Goal: Task Accomplishment & Management: Manage account settings

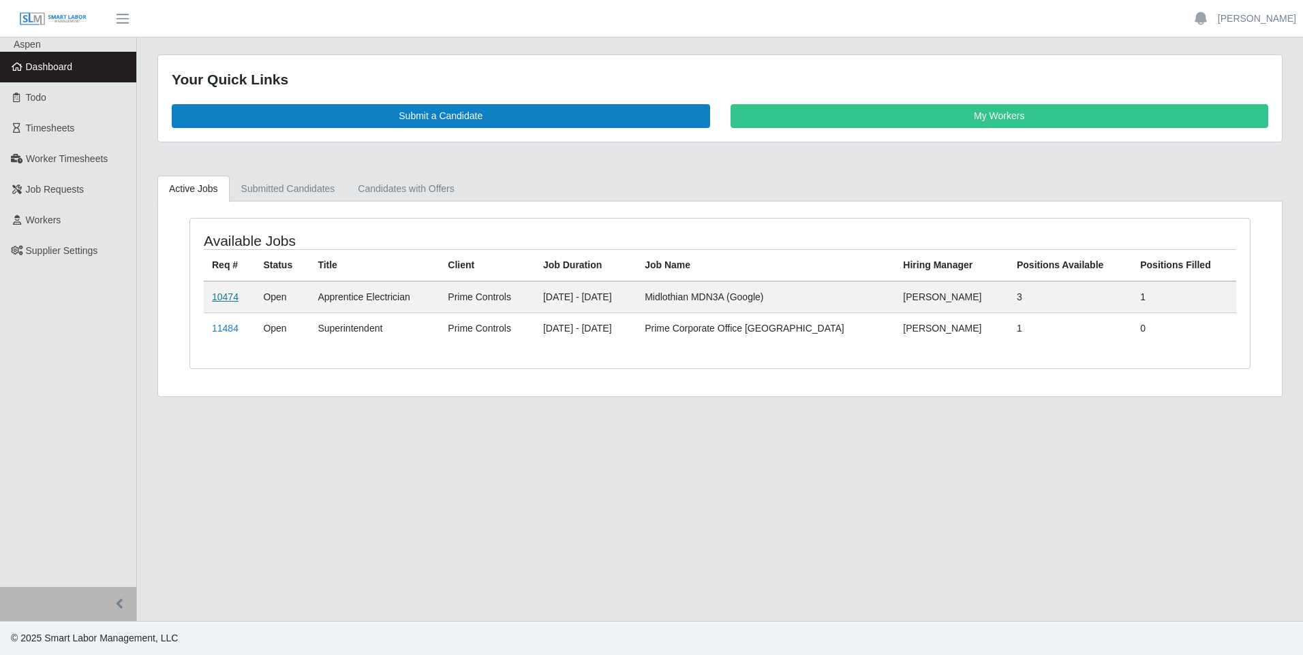
click at [235, 298] on link "10474" at bounding box center [225, 297] width 27 height 11
click at [55, 216] on span "Workers" at bounding box center [43, 220] width 35 height 11
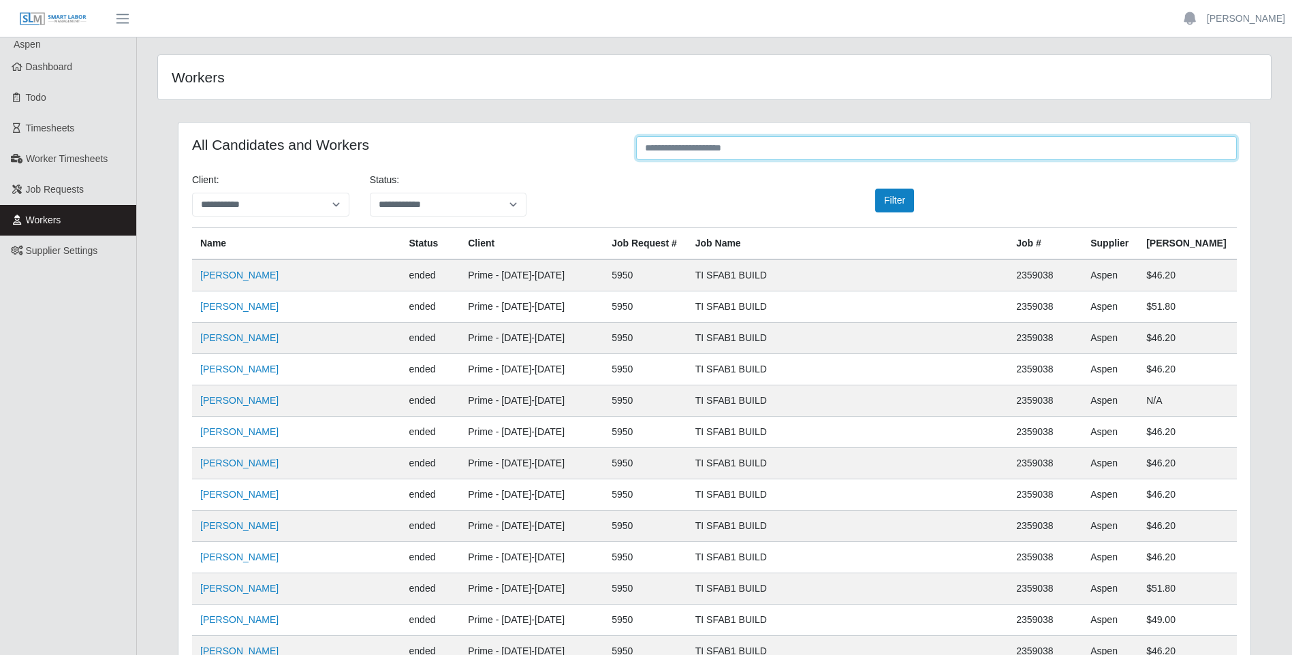
click at [690, 146] on input "text" at bounding box center [936, 148] width 601 height 24
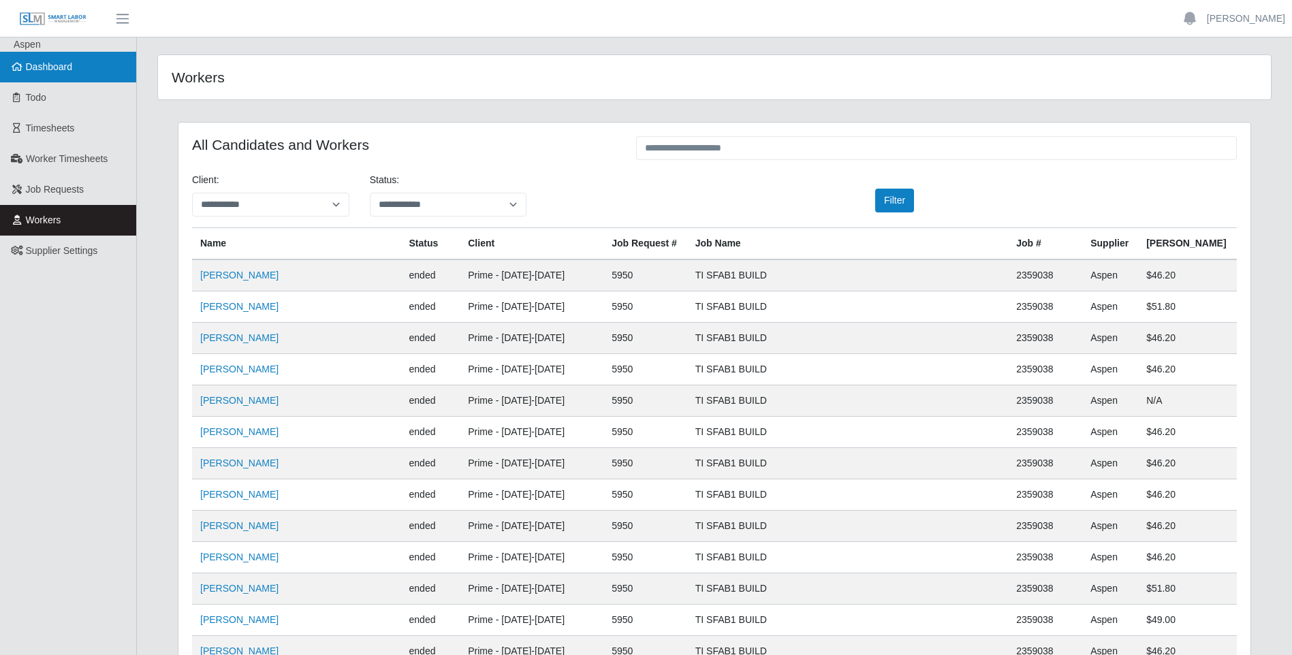
click at [38, 62] on span "Dashboard" at bounding box center [49, 66] width 47 height 11
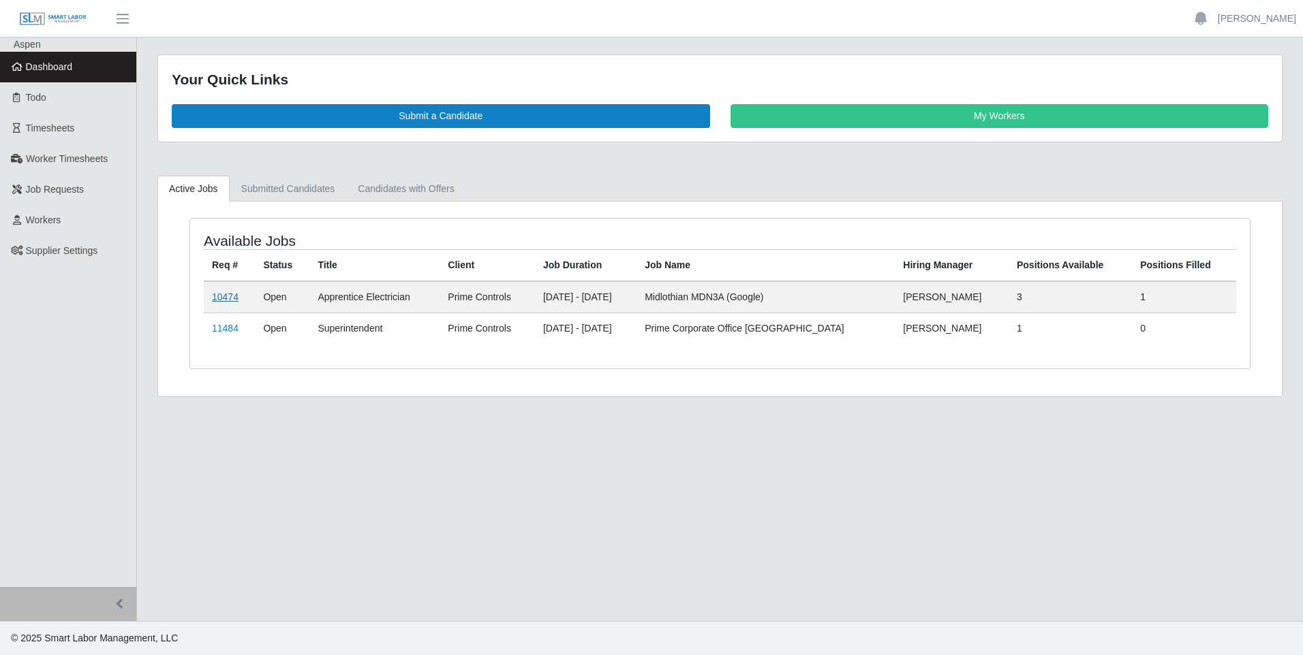
click at [215, 300] on link "10474" at bounding box center [225, 297] width 27 height 11
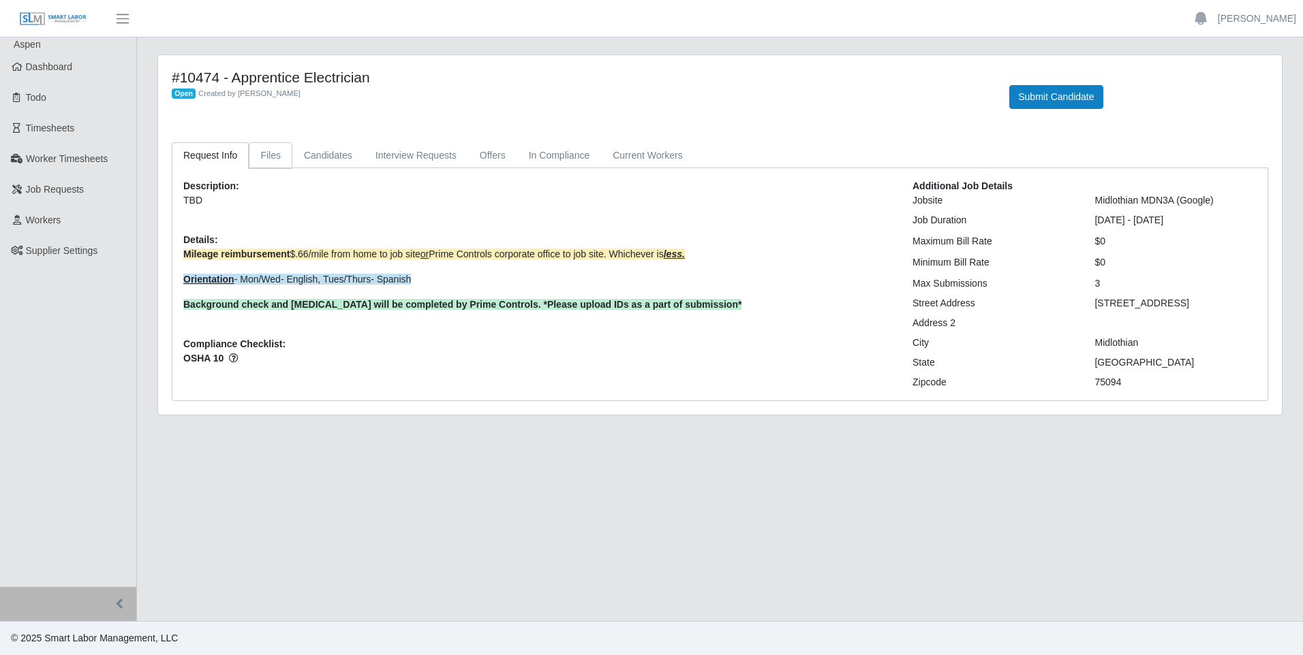
click at [269, 157] on link "Files" at bounding box center [271, 155] width 44 height 27
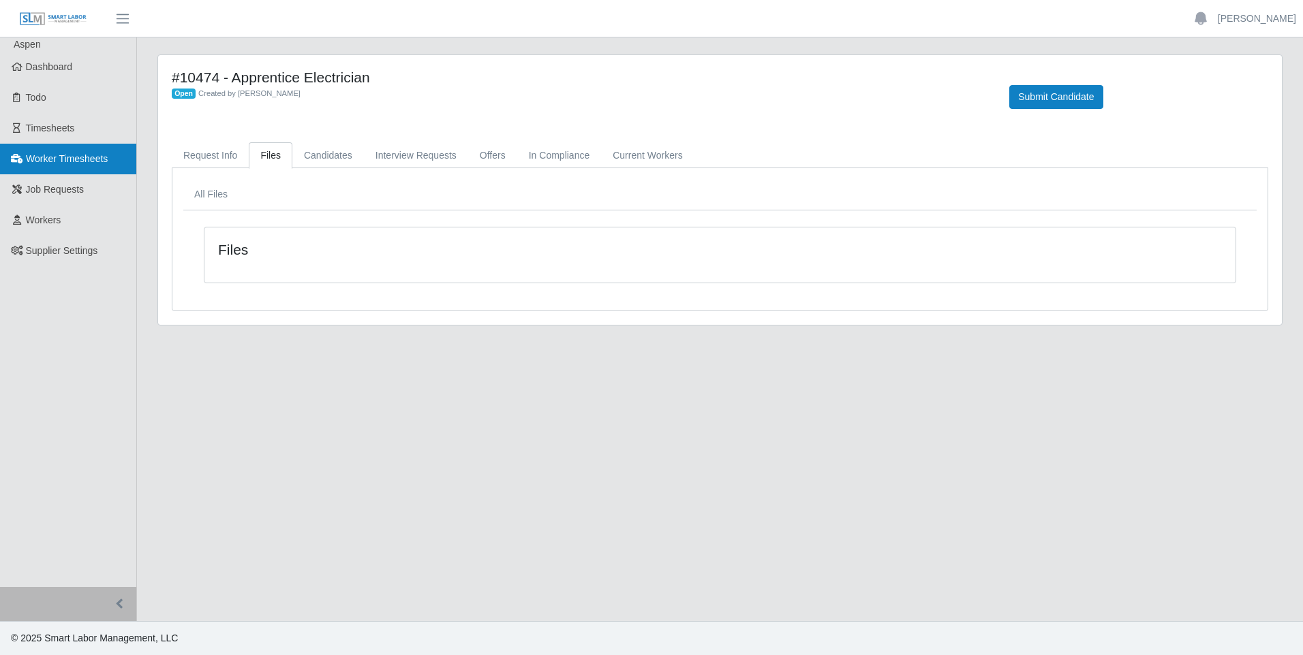
click at [56, 161] on span "Worker Timesheets" at bounding box center [67, 158] width 82 height 11
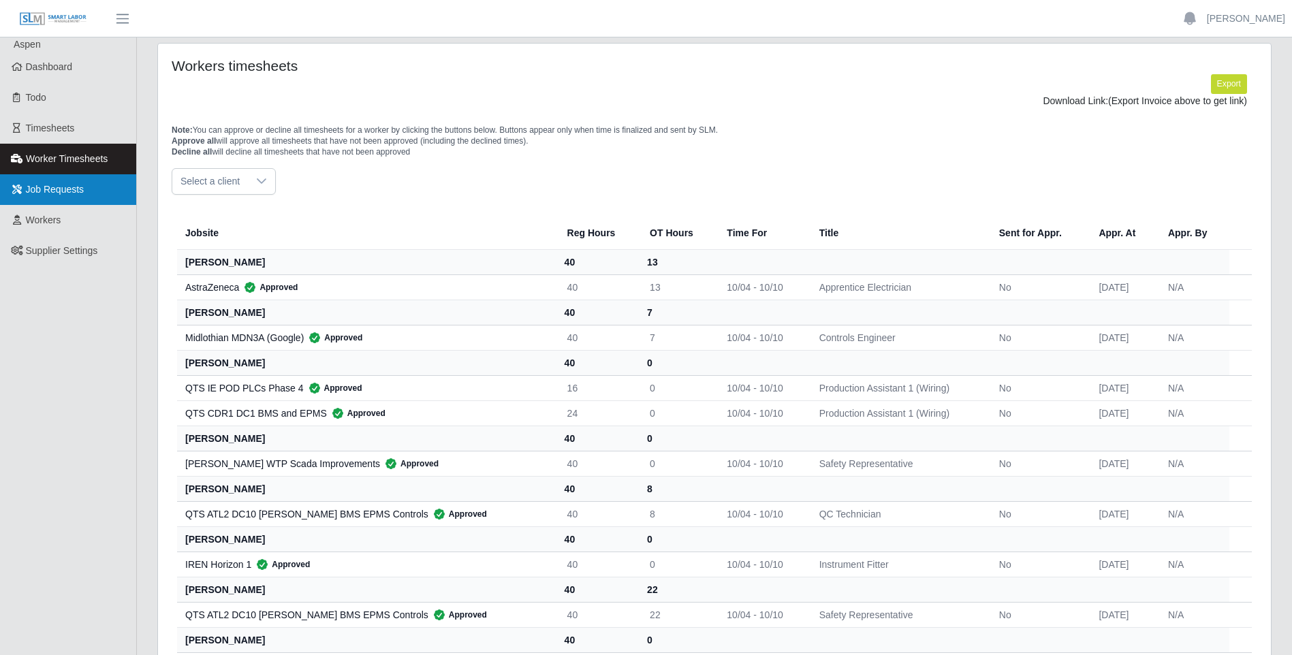
click at [60, 187] on span "Job Requests" at bounding box center [55, 189] width 59 height 11
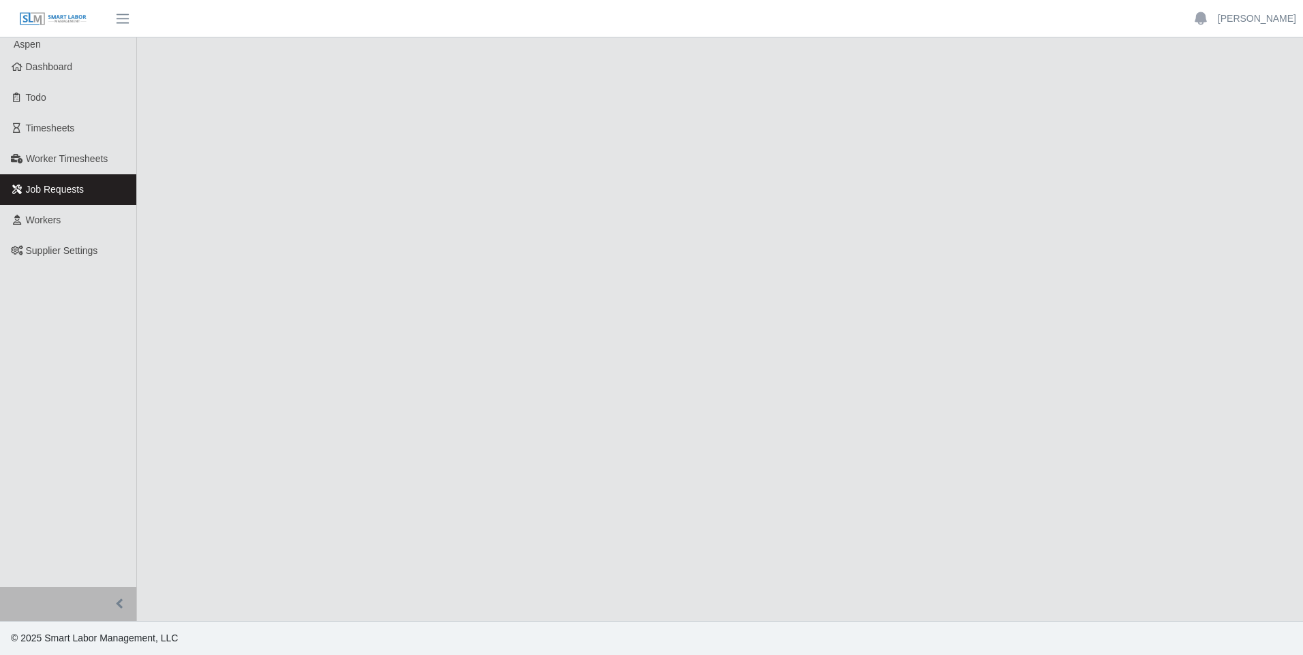
click at [52, 225] on span "Workers" at bounding box center [43, 220] width 35 height 11
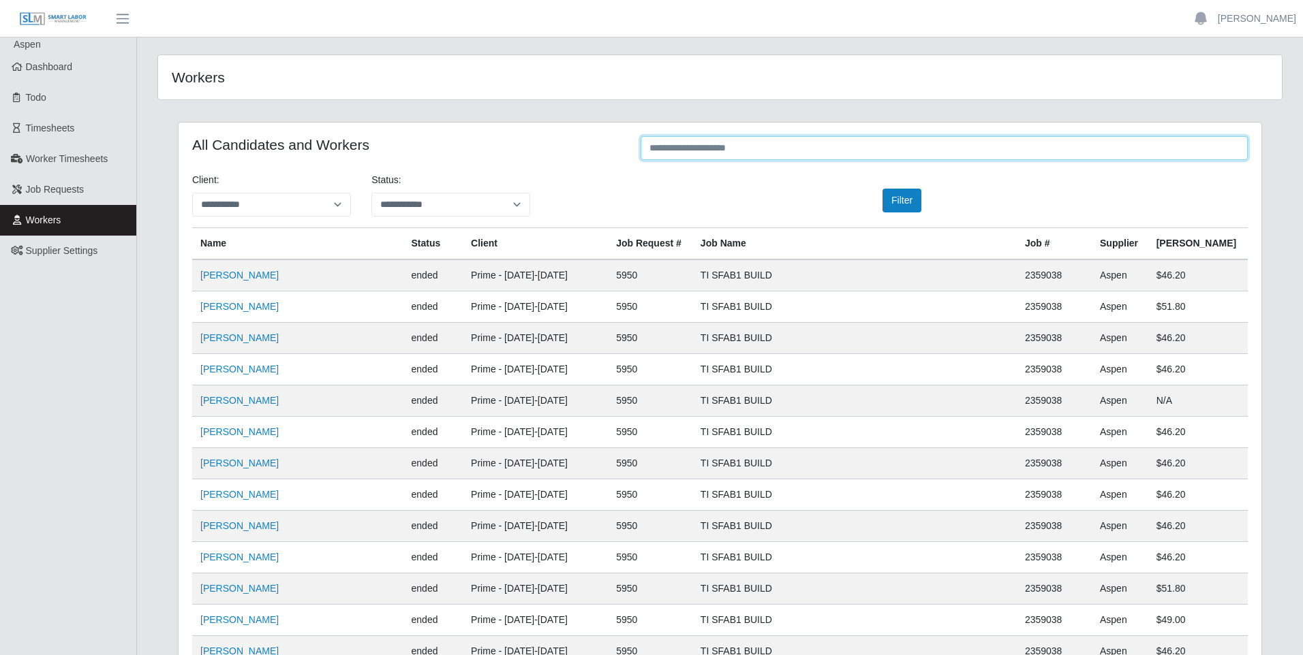
click at [676, 160] on input "text" at bounding box center [943, 148] width 607 height 24
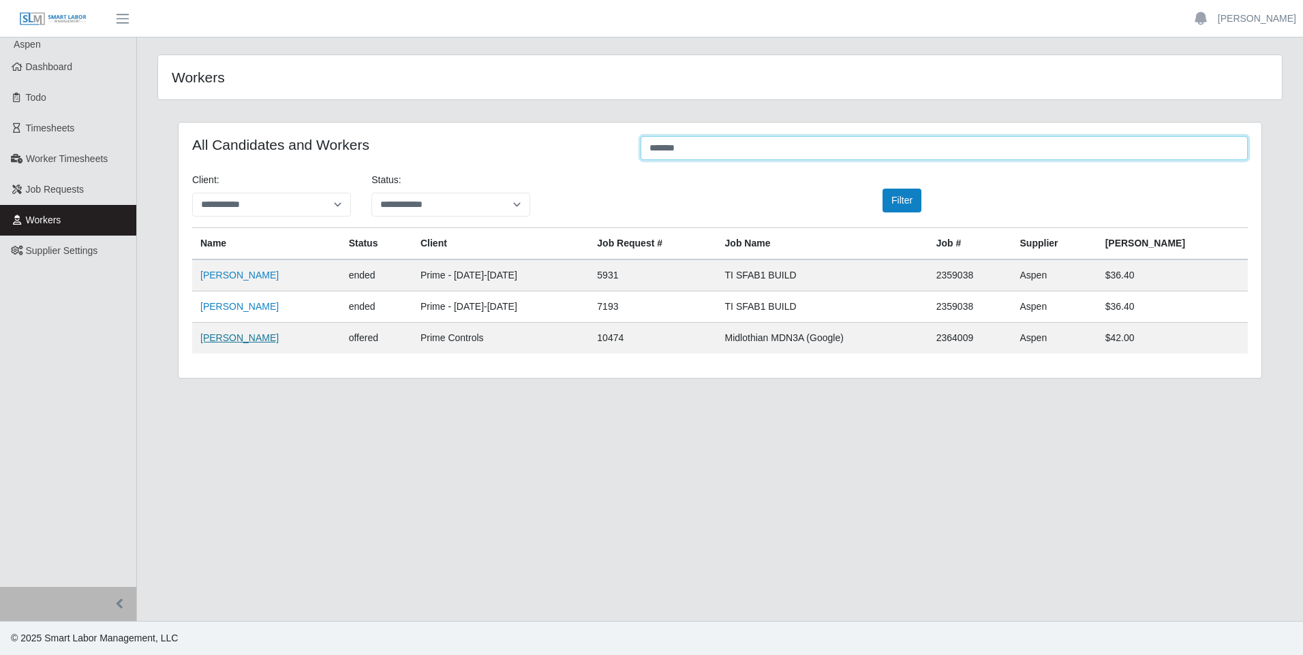
type input "*******"
click at [235, 340] on link "Orlando Yumar" at bounding box center [239, 337] width 78 height 11
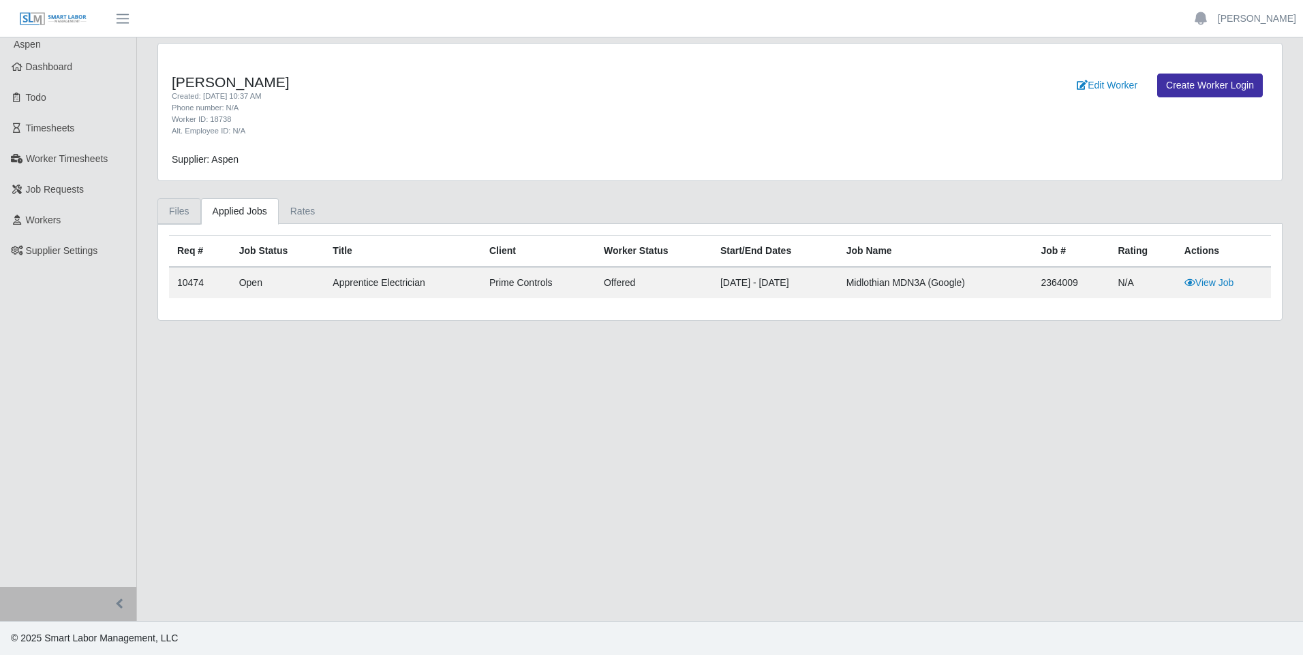
click at [172, 207] on link "Files" at bounding box center [179, 211] width 44 height 27
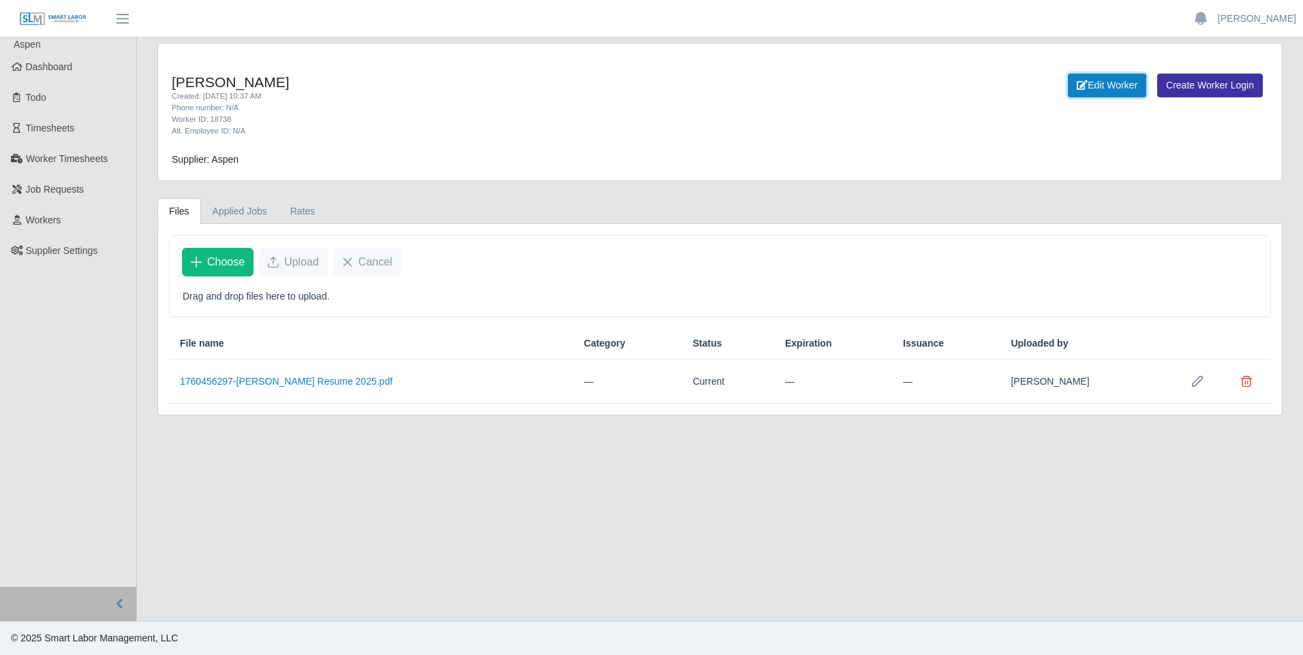
click at [1082, 91] on link "Edit Worker" at bounding box center [1107, 86] width 78 height 24
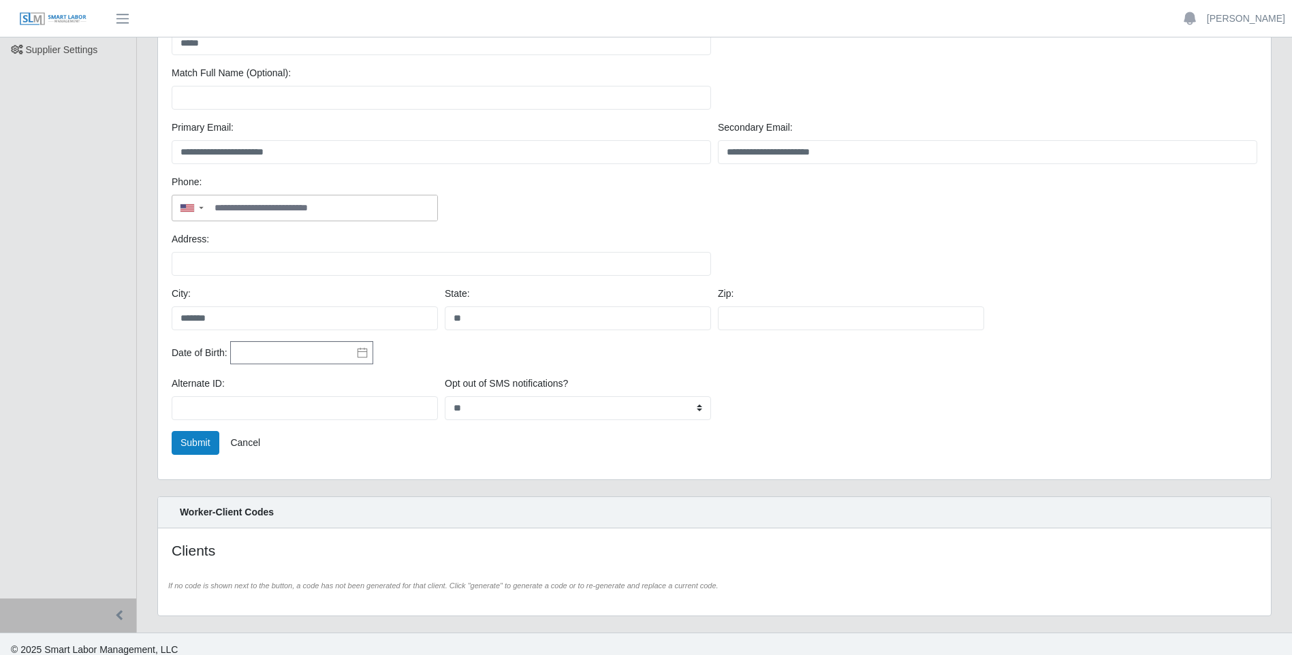
scroll to position [204, 0]
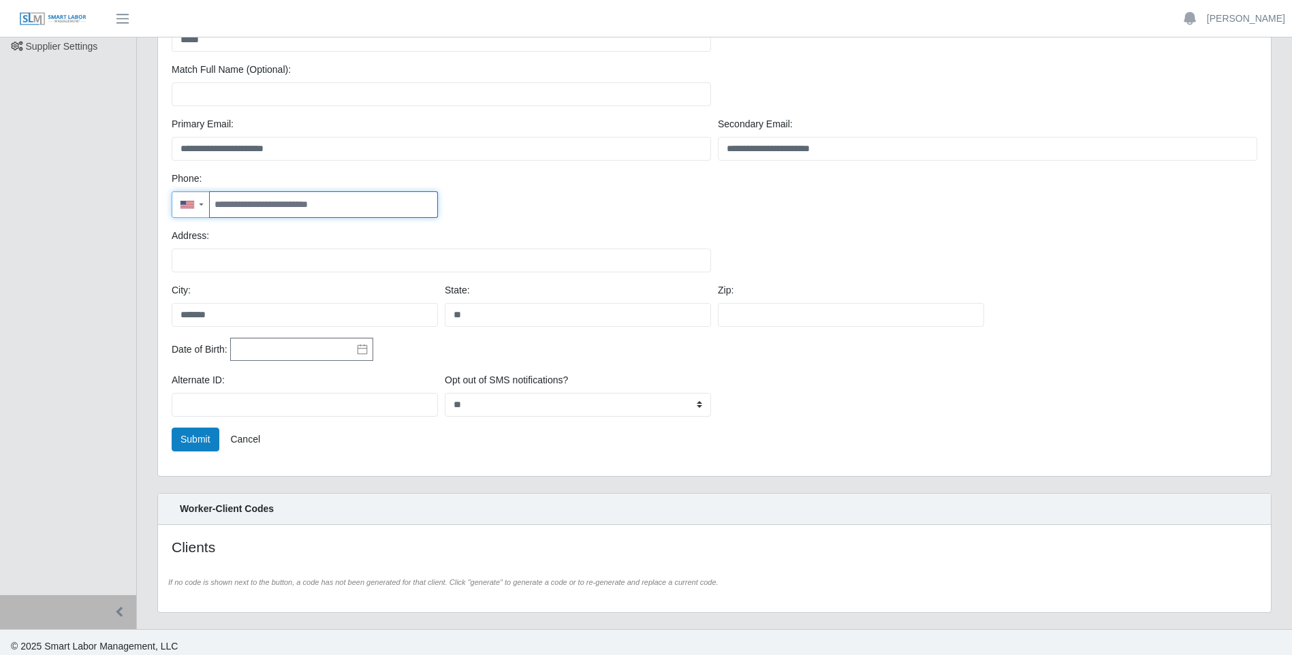
drag, startPoint x: 354, startPoint y: 207, endPoint x: 164, endPoint y: 227, distance: 191.1
click at [164, 227] on div "**********" at bounding box center [714, 194] width 1113 height 563
type input "**********"
click at [179, 448] on button "Submit" at bounding box center [196, 440] width 48 height 24
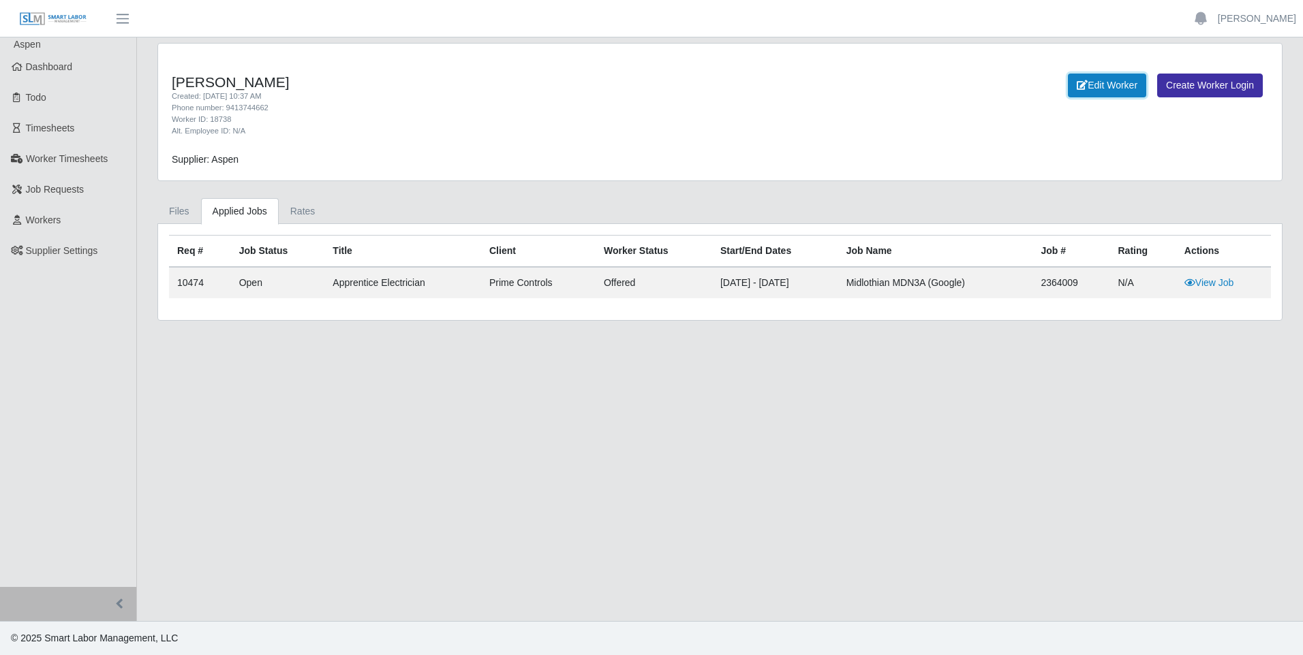
click at [1121, 91] on link "Edit Worker" at bounding box center [1107, 86] width 78 height 24
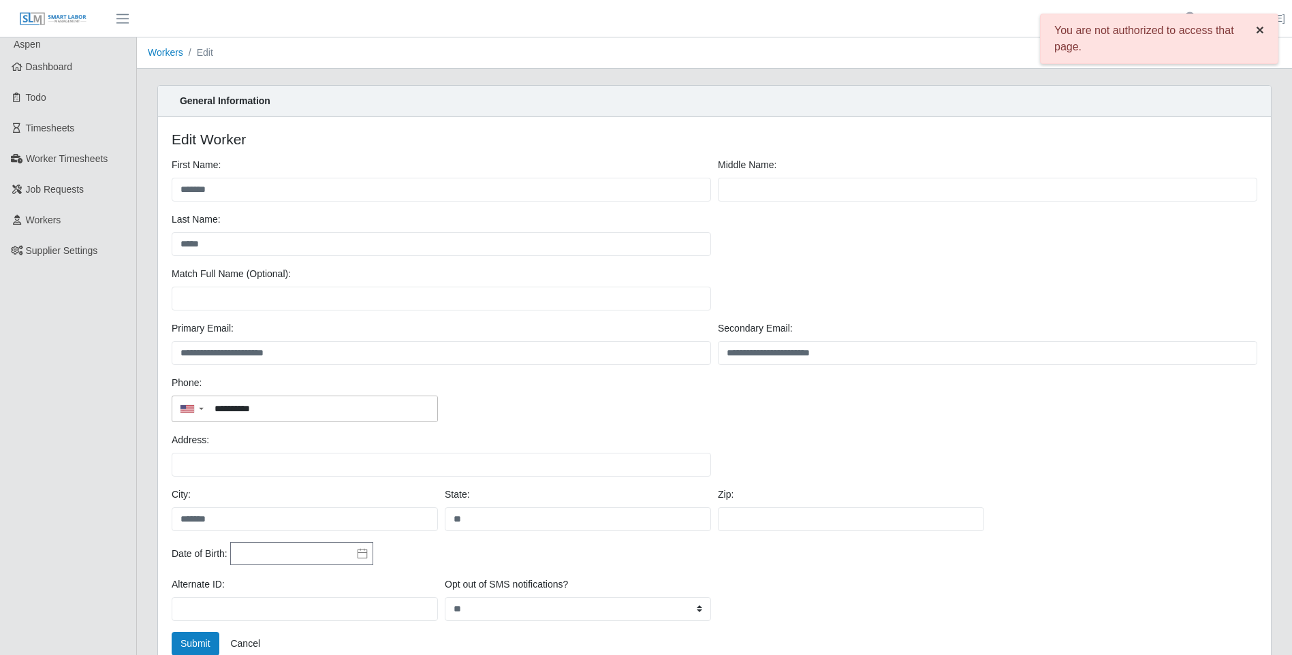
click at [1259, 33] on span "×" at bounding box center [1260, 30] width 8 height 16
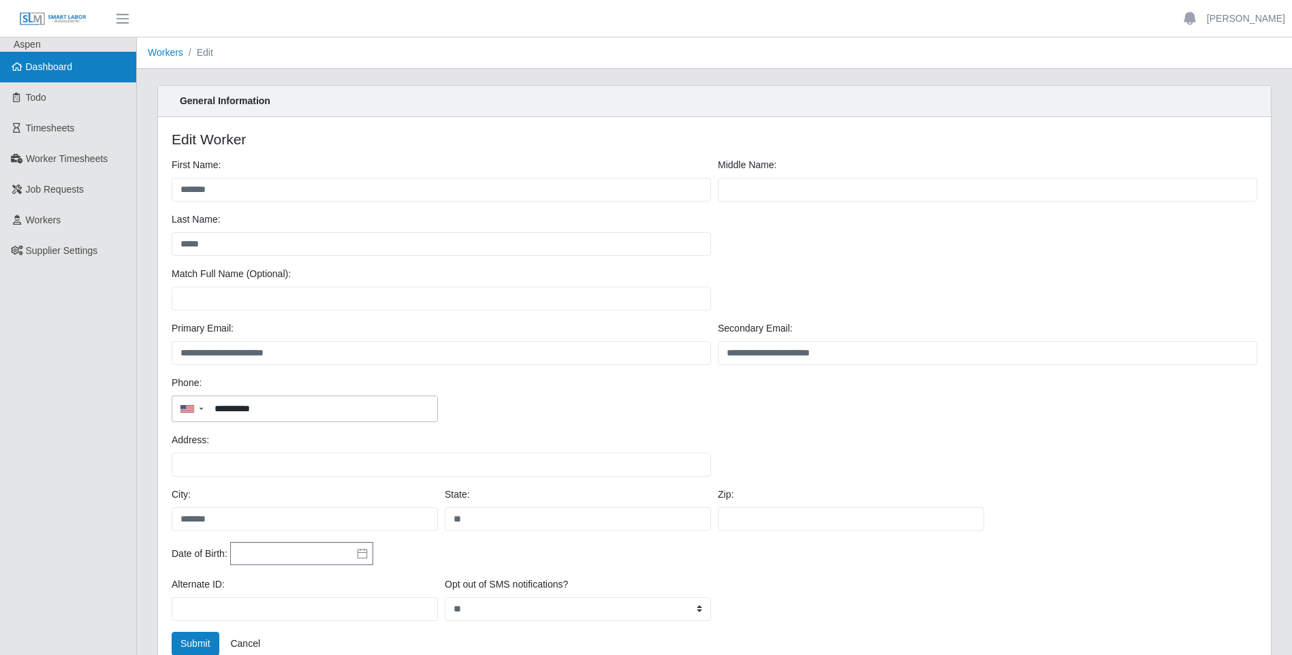
click at [54, 64] on span "Dashboard" at bounding box center [49, 66] width 47 height 11
